Goal: Transaction & Acquisition: Purchase product/service

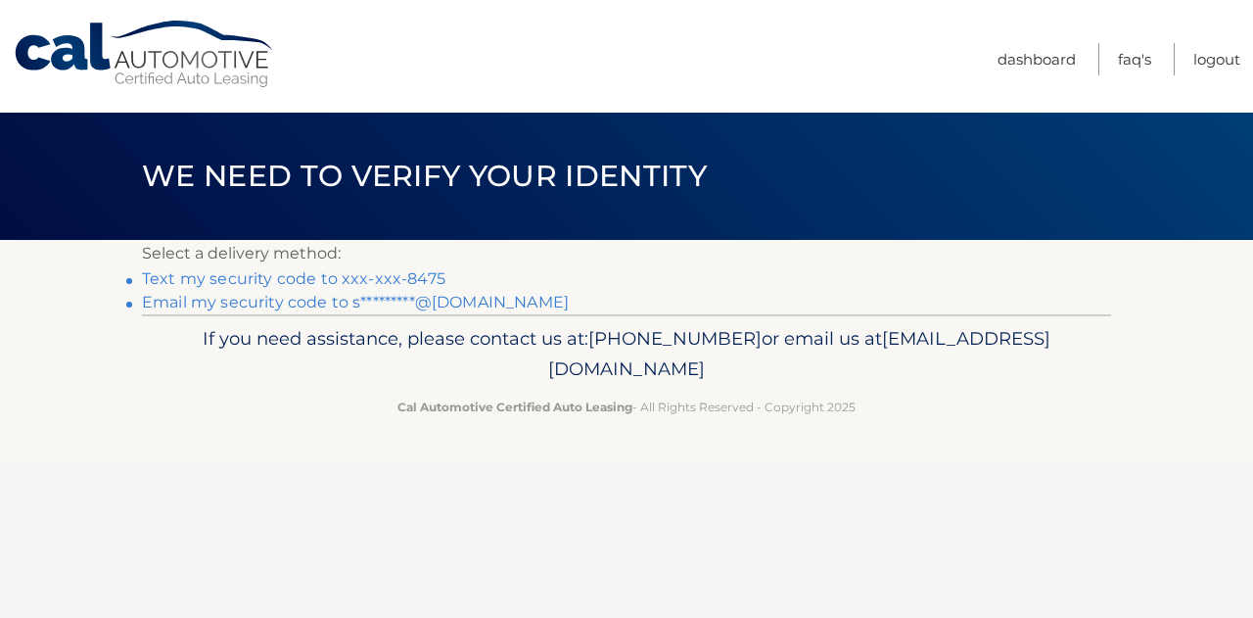
click at [403, 273] on link "Text my security code to xxx-xxx-8475" at bounding box center [293, 278] width 303 height 19
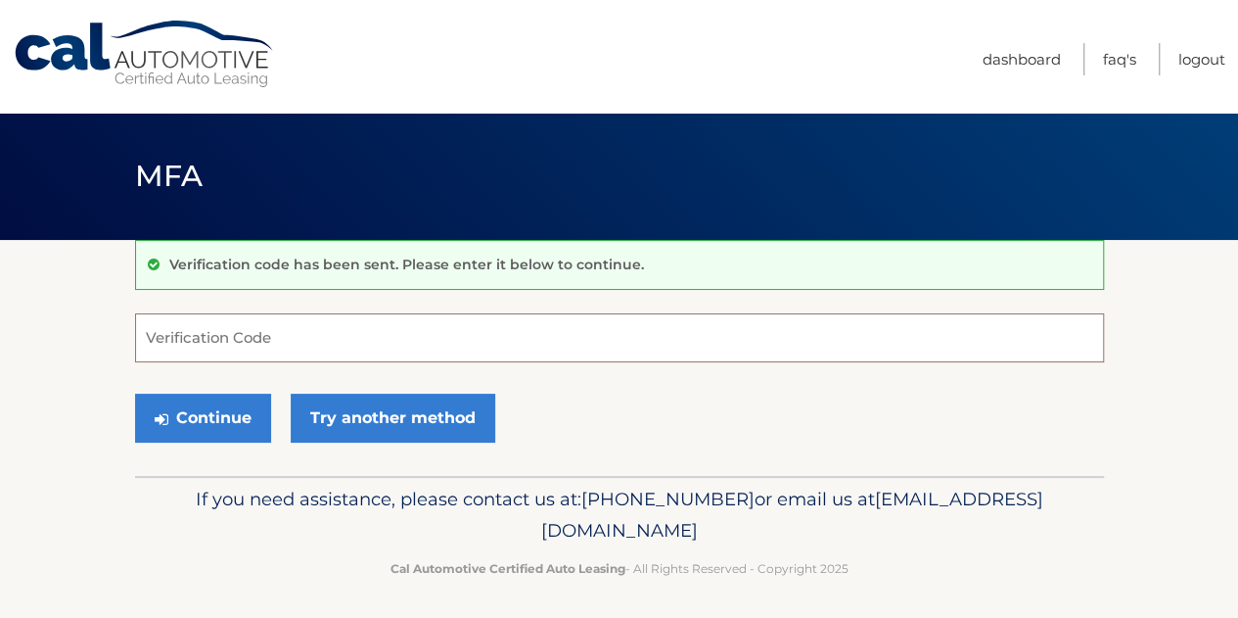
click at [317, 338] on input "Verification Code" at bounding box center [619, 337] width 969 height 49
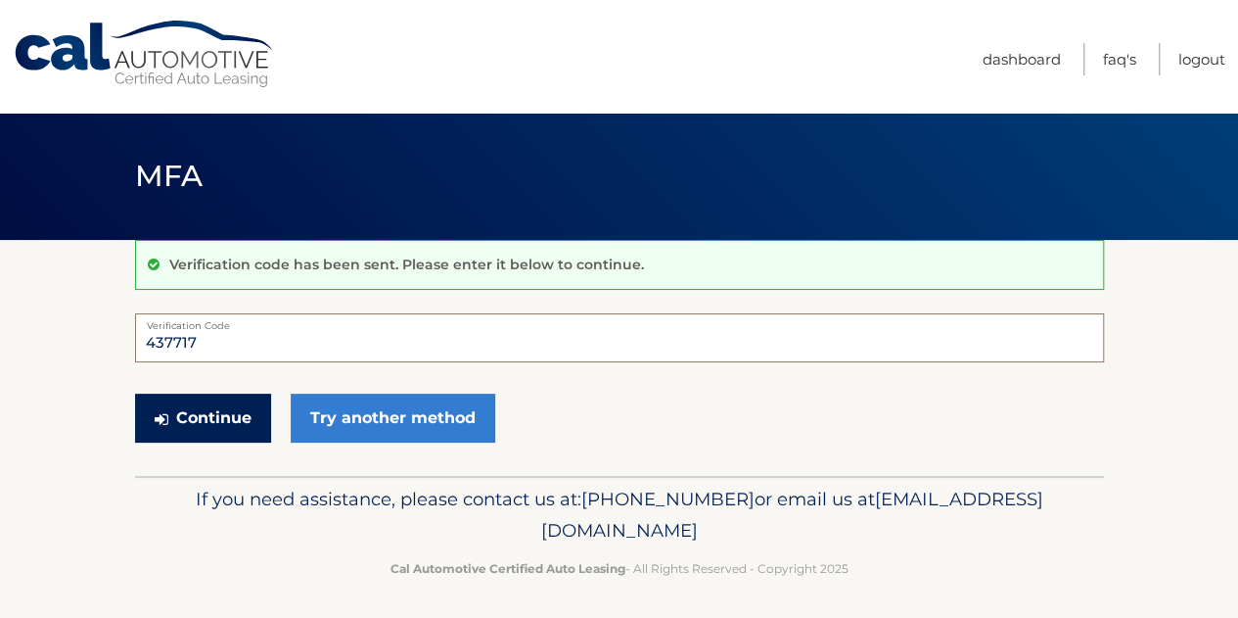
type input "437717"
click at [249, 411] on button "Continue" at bounding box center [203, 417] width 136 height 49
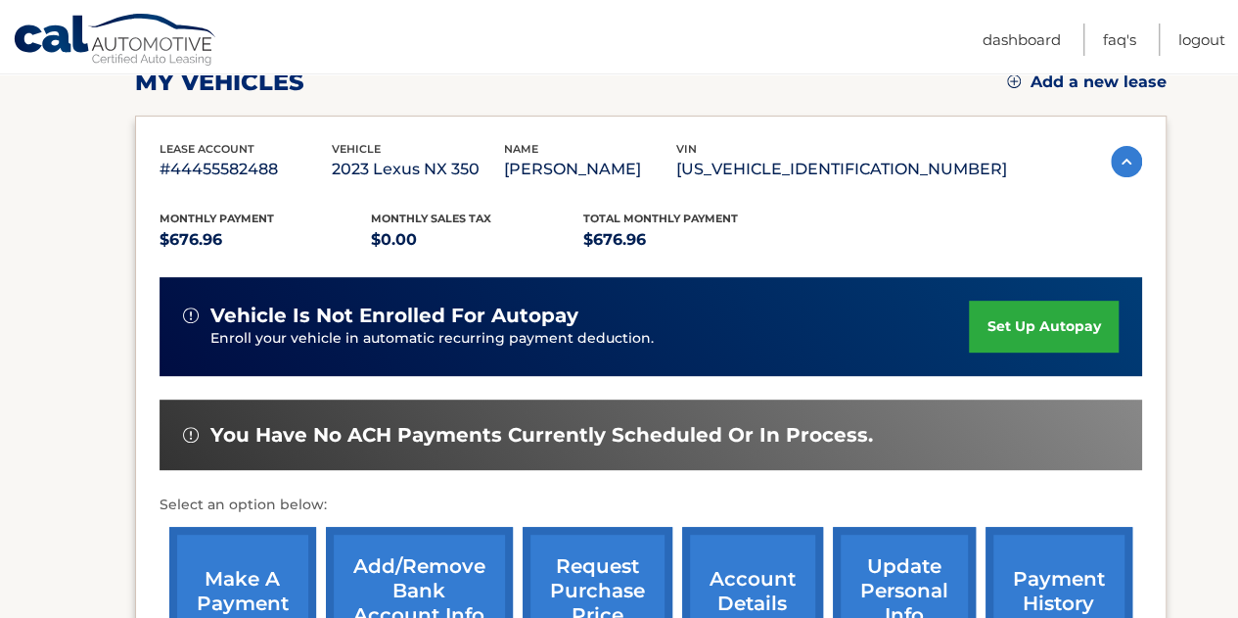
scroll to position [391, 0]
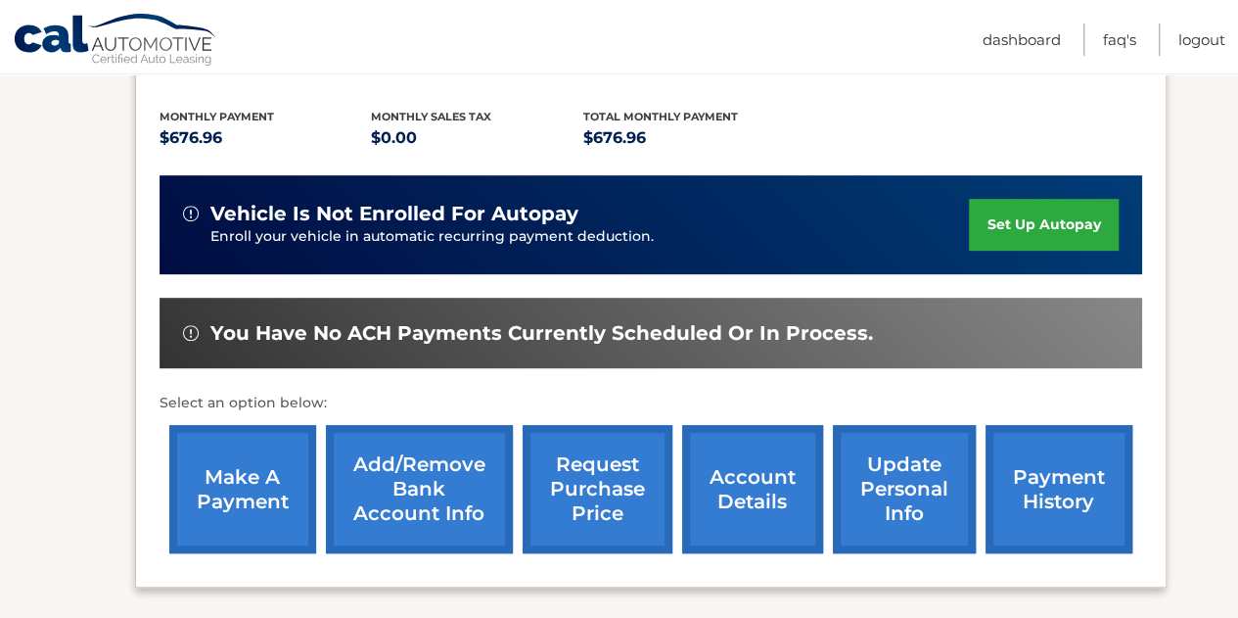
click at [246, 482] on link "make a payment" at bounding box center [242, 489] width 147 height 128
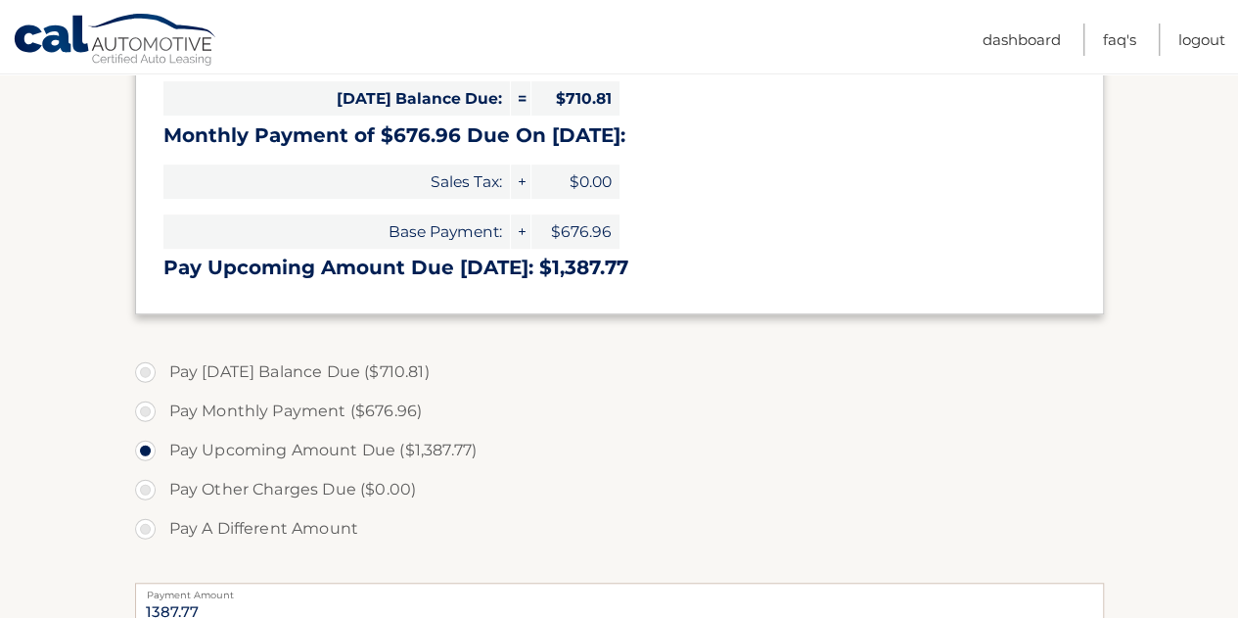
scroll to position [489, 0]
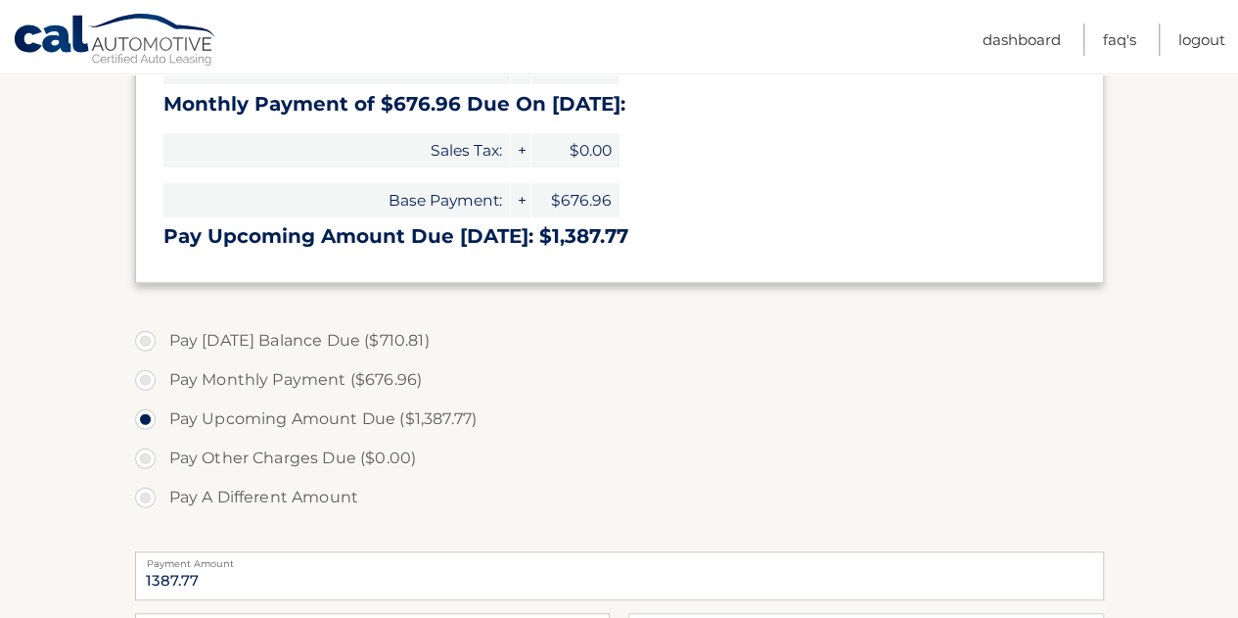
click at [152, 344] on label "Pay [DATE] Balance Due ($710.81)" at bounding box center [619, 340] width 969 height 39
click at [152, 344] on input "Pay [DATE] Balance Due ($710.81)" at bounding box center [153, 336] width 20 height 31
radio input "true"
type input "710.81"
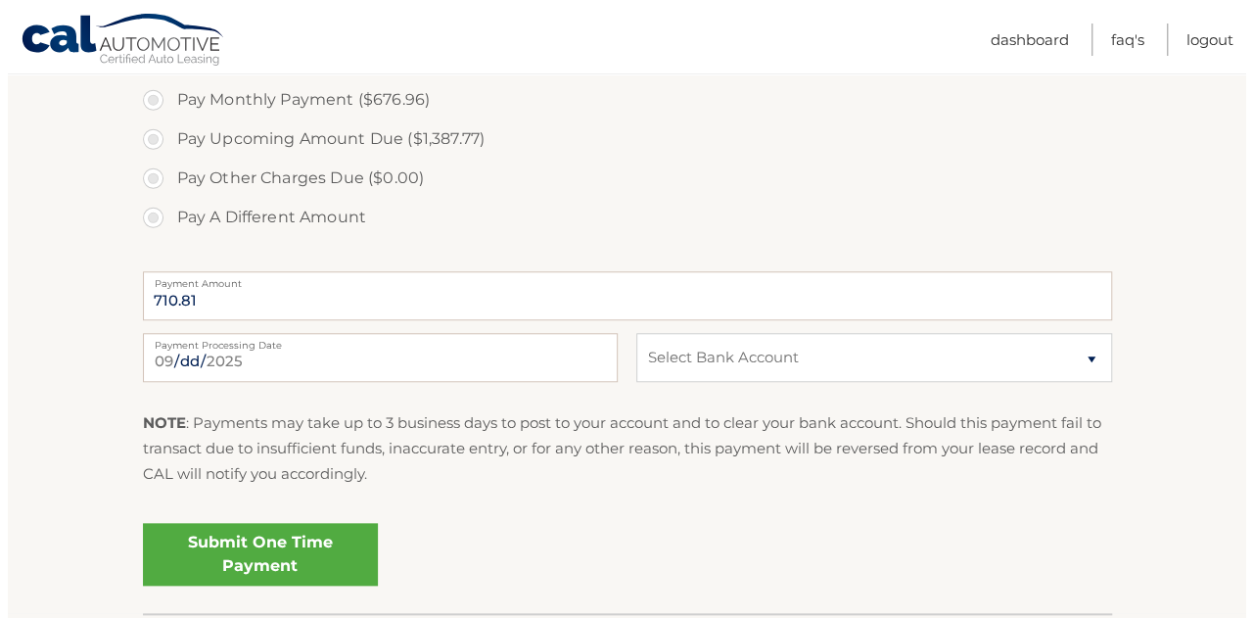
scroll to position [783, 0]
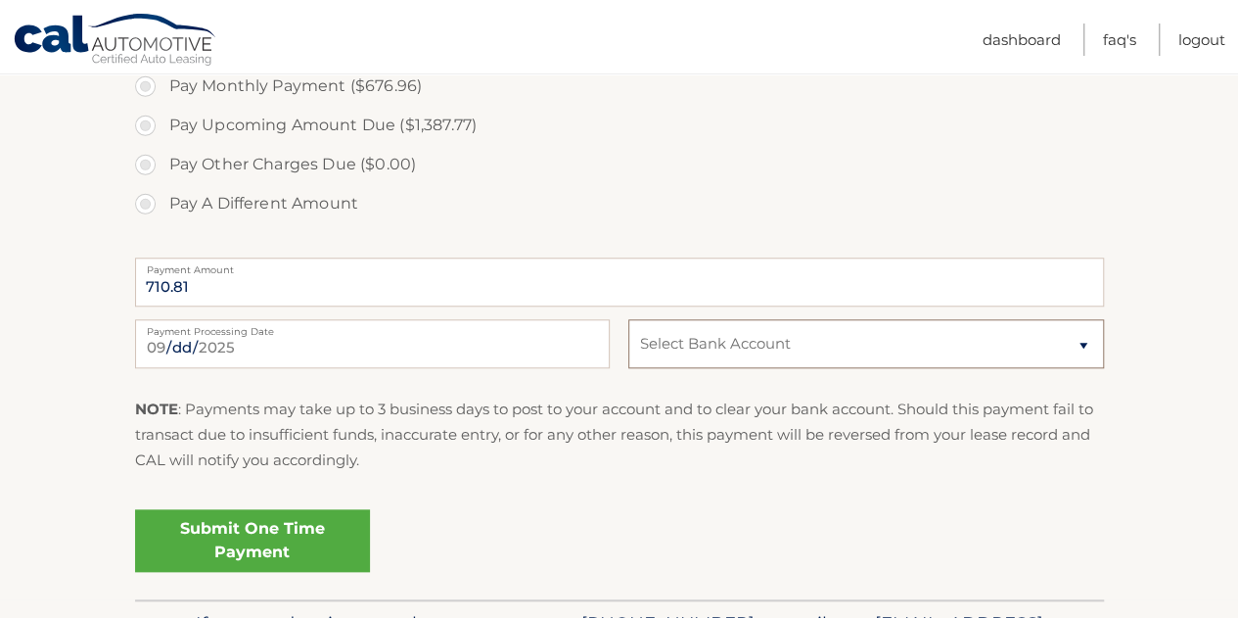
click at [723, 357] on select "Select Bank Account Checking JPMORGAN CHASE BANK, NA *****5650 Checking JPMORGA…" at bounding box center [865, 343] width 475 height 49
select select "MWMwNjU5YTgtY2VkYi00YjNlLWFmNDItNTY0Nzc4YjVjYTk3"
click at [628, 319] on select "Select Bank Account Checking JPMORGAN CHASE BANK, NA *****5650 Checking JPMORGA…" at bounding box center [865, 343] width 475 height 49
click at [249, 540] on link "Submit One Time Payment" at bounding box center [252, 540] width 235 height 63
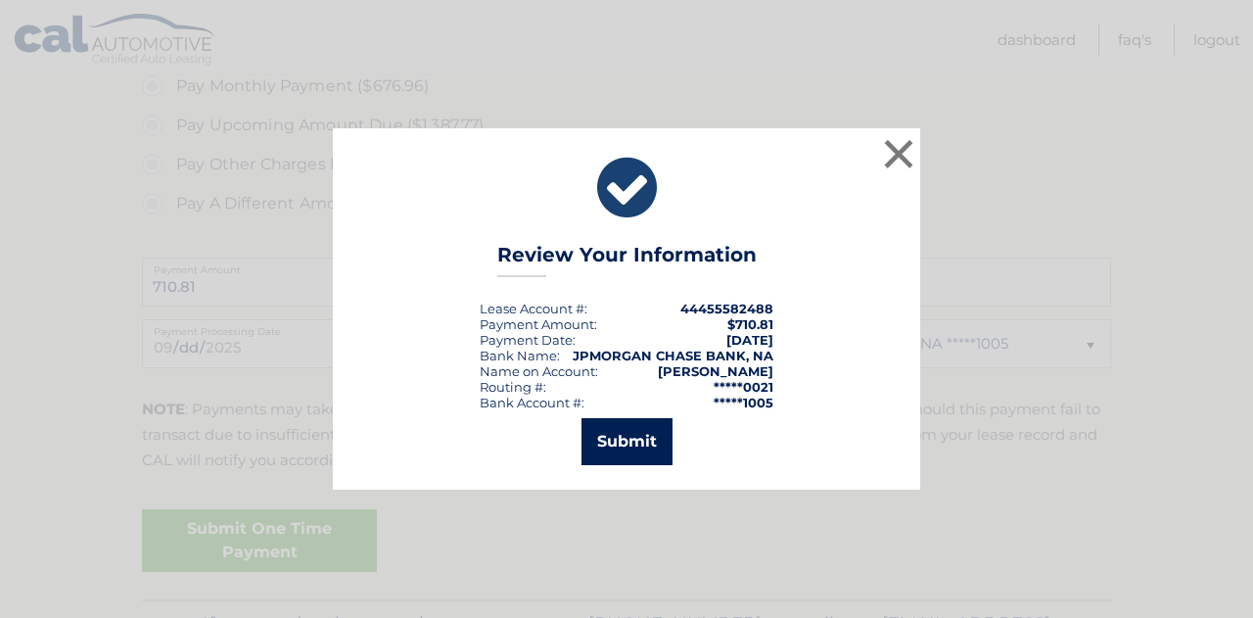
click at [625, 452] on button "Submit" at bounding box center [626, 441] width 91 height 47
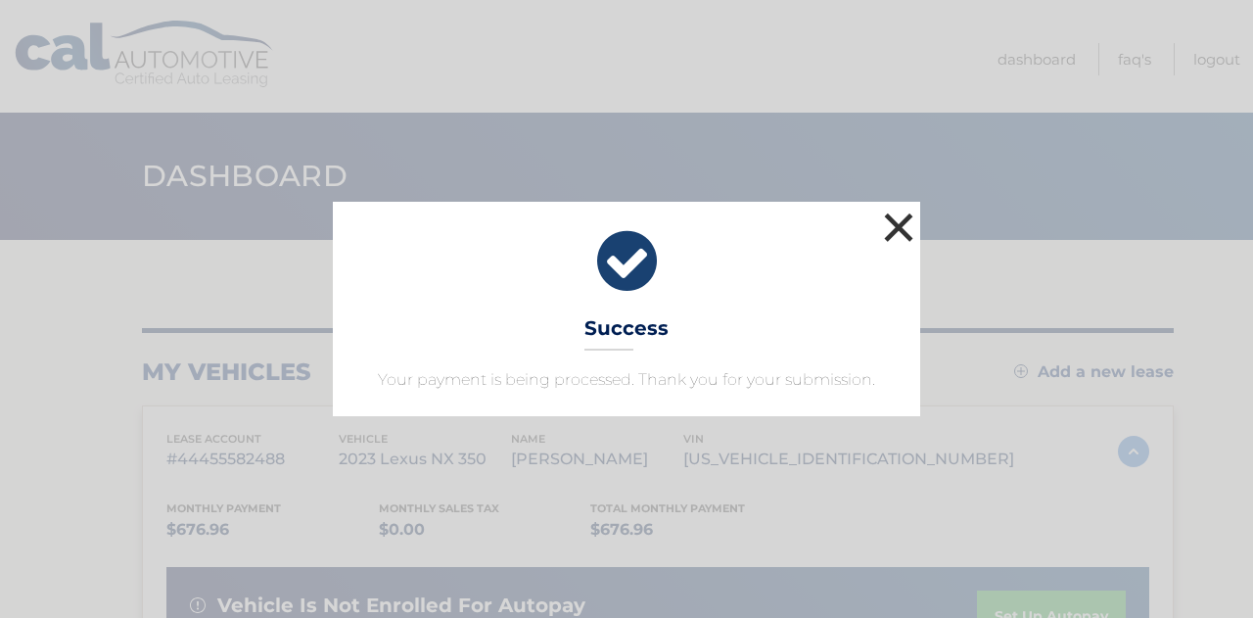
click at [902, 221] on button "×" at bounding box center [898, 226] width 39 height 39
